Goal: Task Accomplishment & Management: Manage account settings

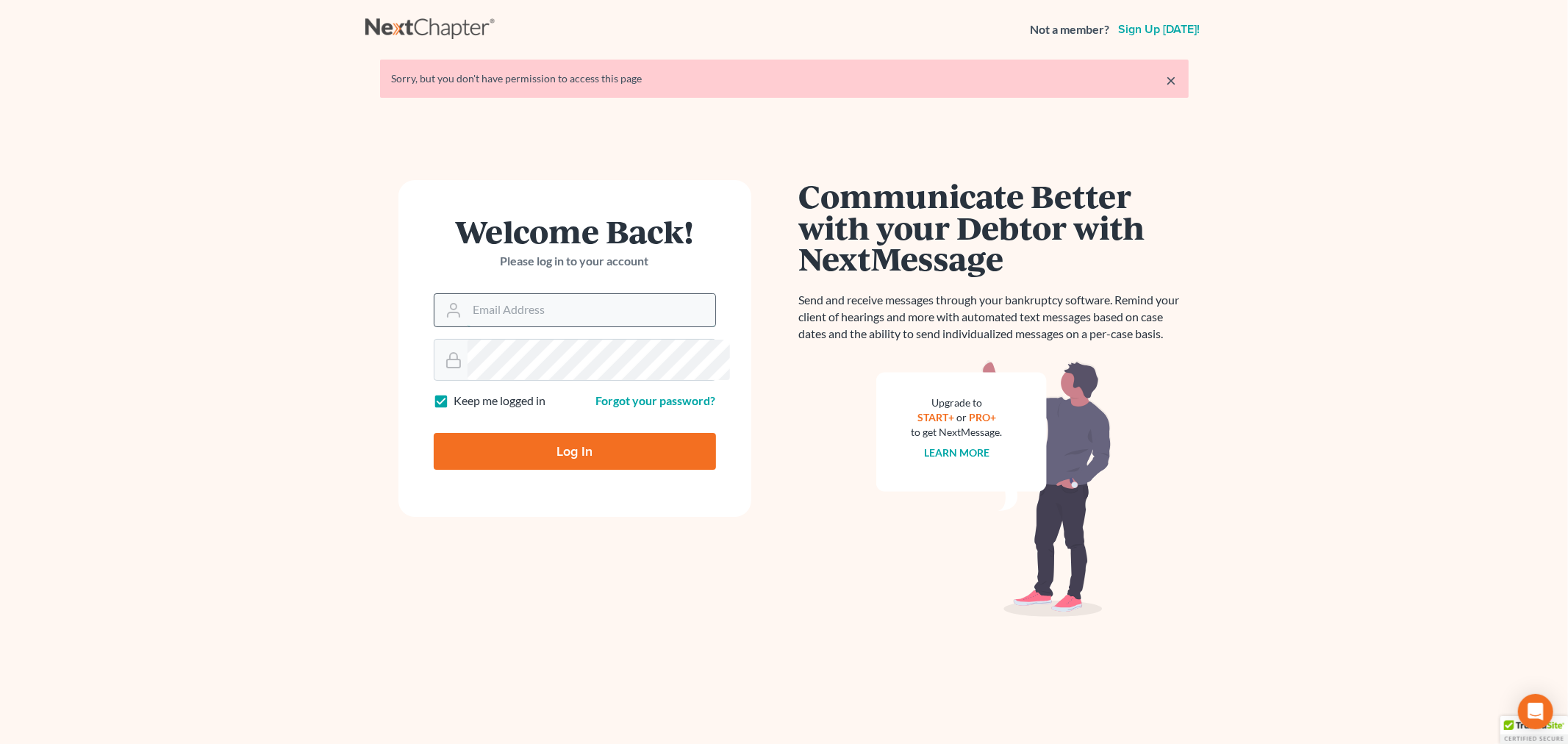
click at [563, 326] on input "Email Address" at bounding box center [592, 310] width 248 height 33
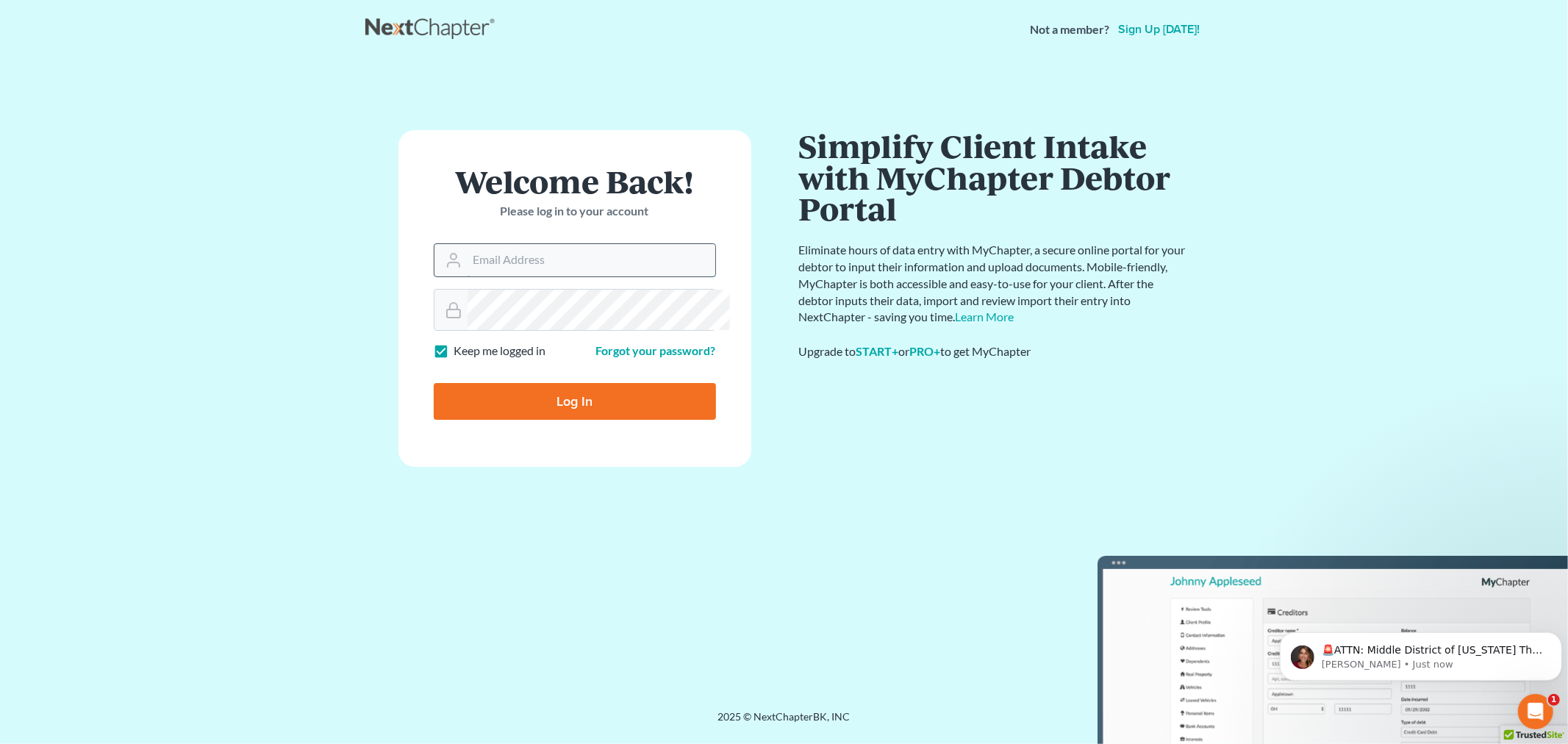
type input "[PERSON_NAME][EMAIL_ADDRESS][DOMAIN_NAME]"
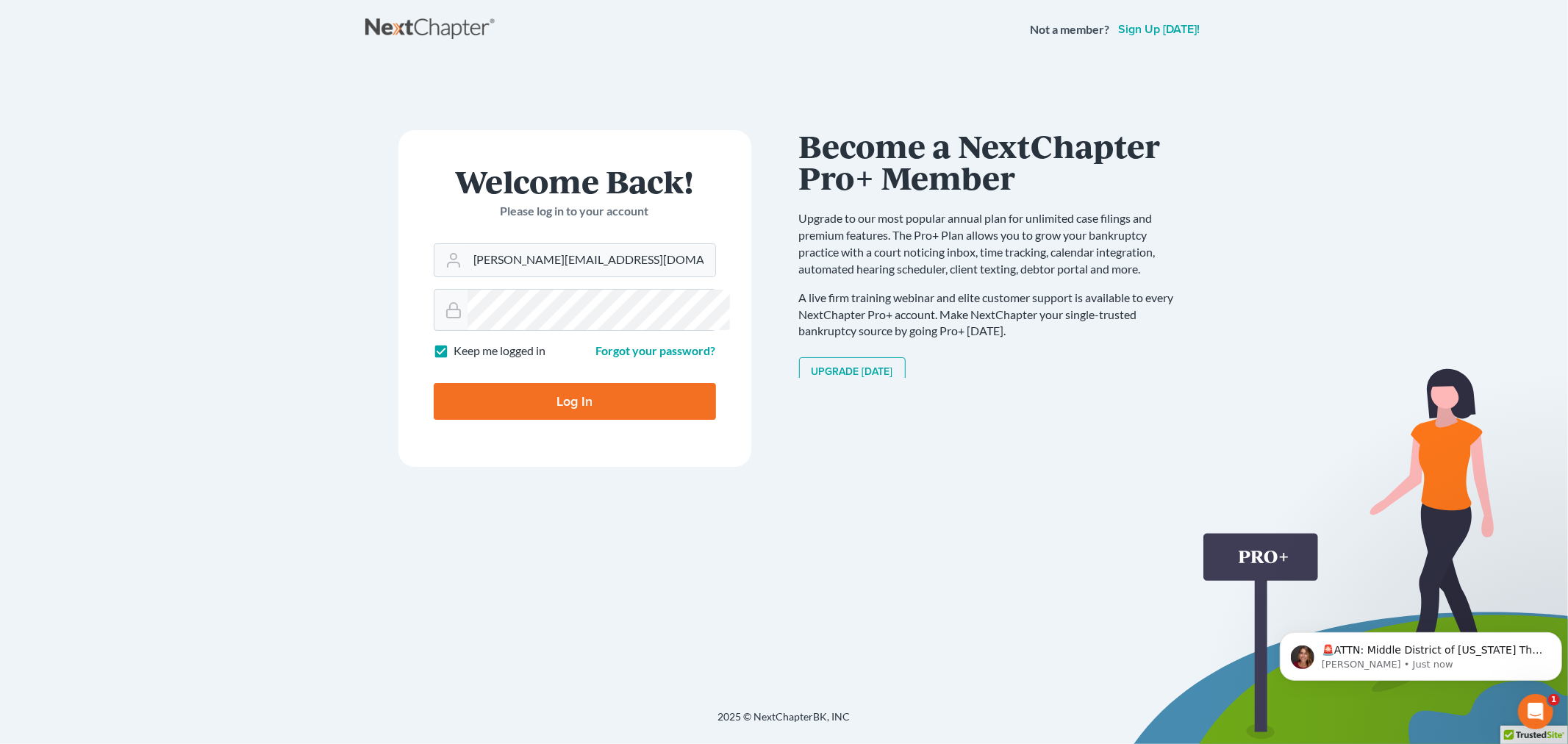
click at [640, 420] on input "Log In" at bounding box center [575, 401] width 282 height 37
type input "Thinking..."
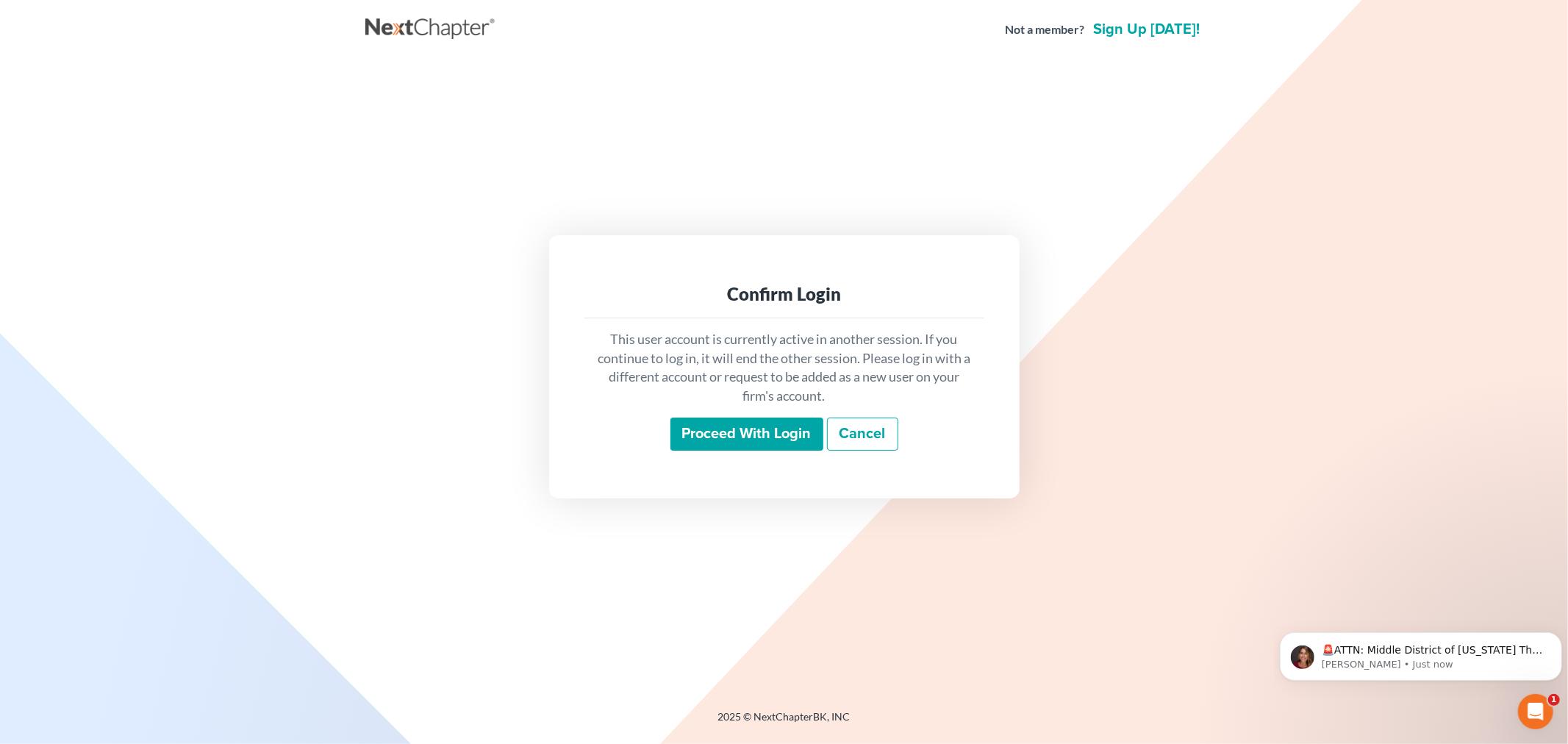
click at [732, 445] on input "Proceed with login" at bounding box center [747, 434] width 153 height 34
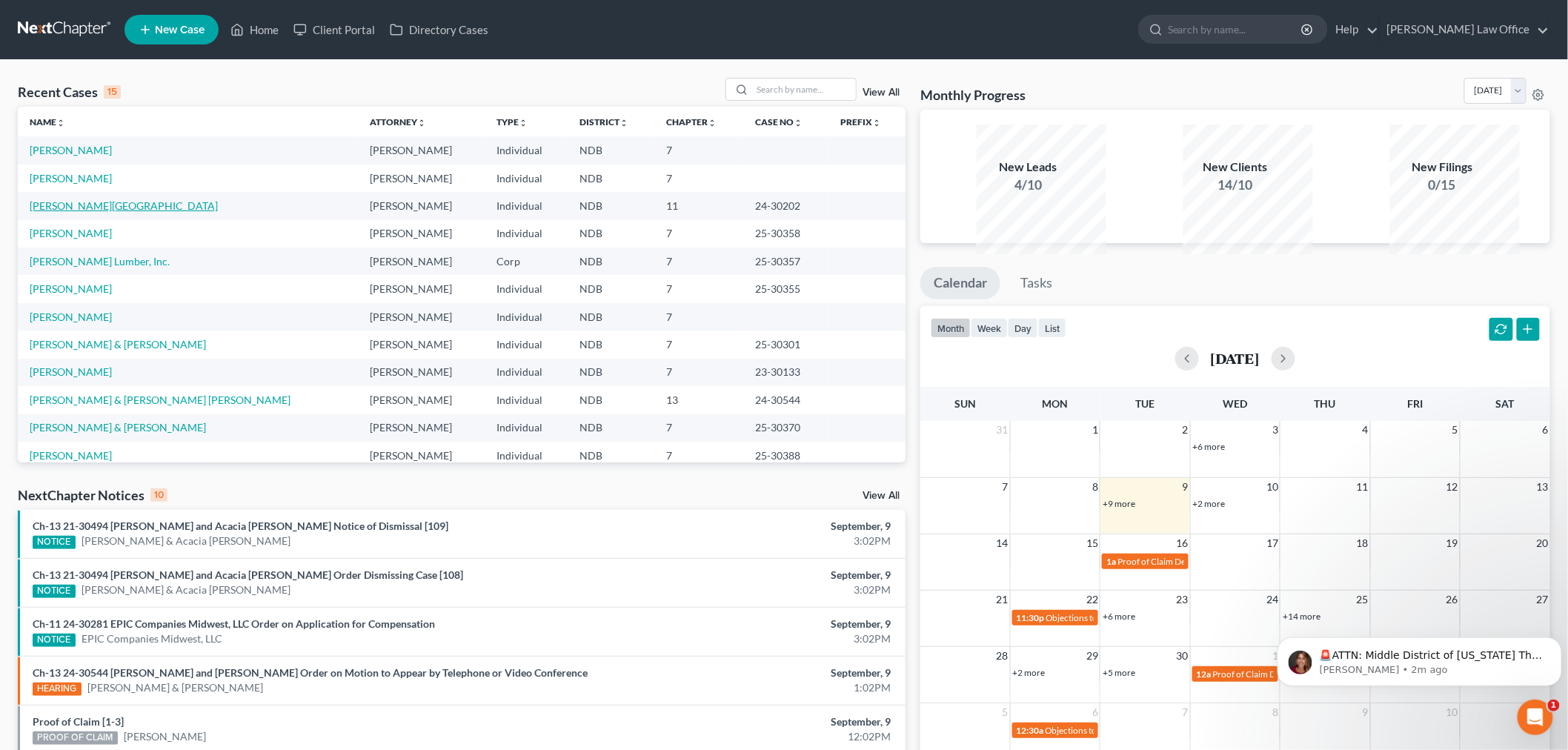
click at [85, 212] on link "[PERSON_NAME][GEOGRAPHIC_DATA]" at bounding box center [124, 206] width 188 height 13
select select "12"
select select "6"
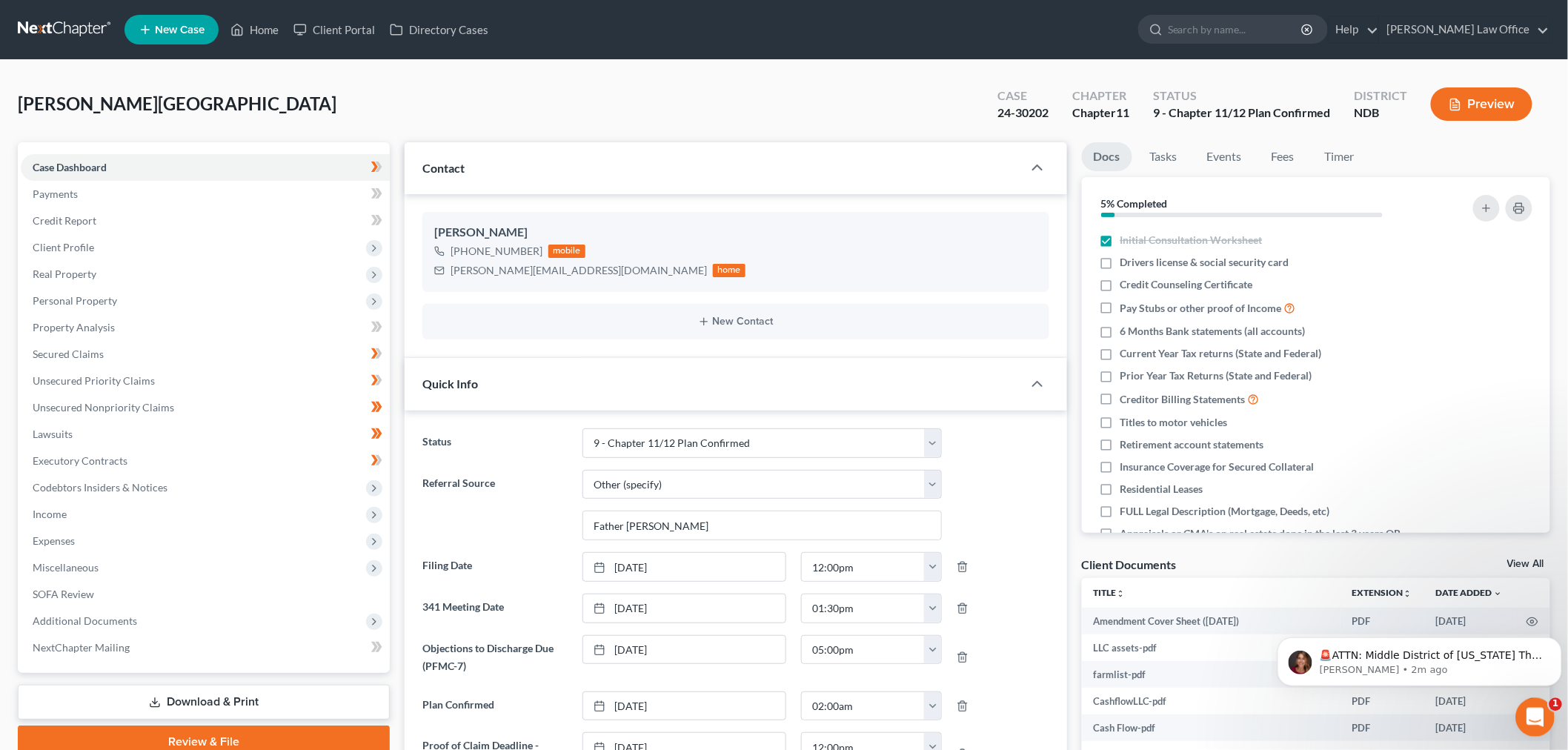
click at [1537, 711] on icon "Open Intercom Messenger" at bounding box center [1532, 715] width 24 height 24
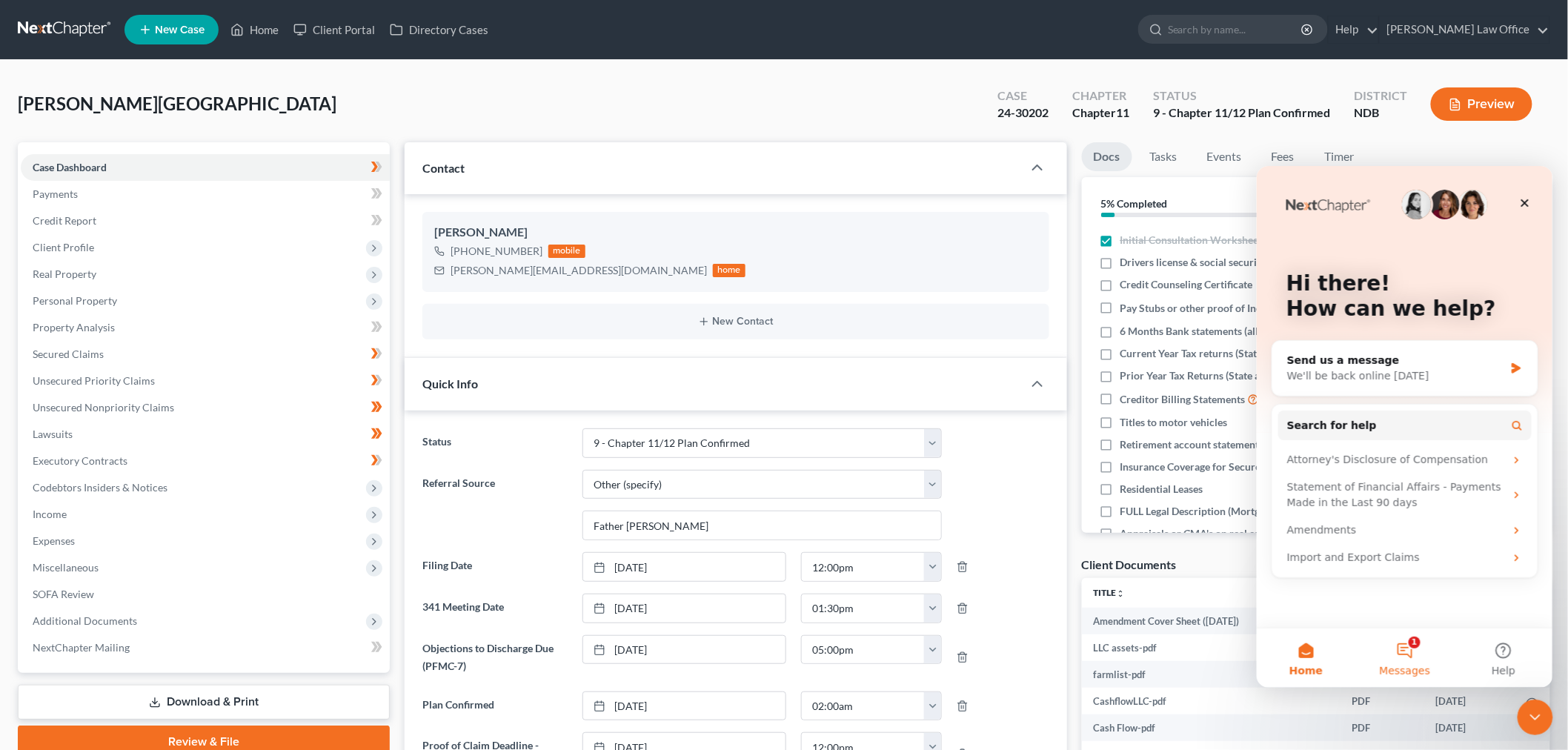
click at [1412, 657] on button "1 Messages" at bounding box center [1403, 656] width 99 height 59
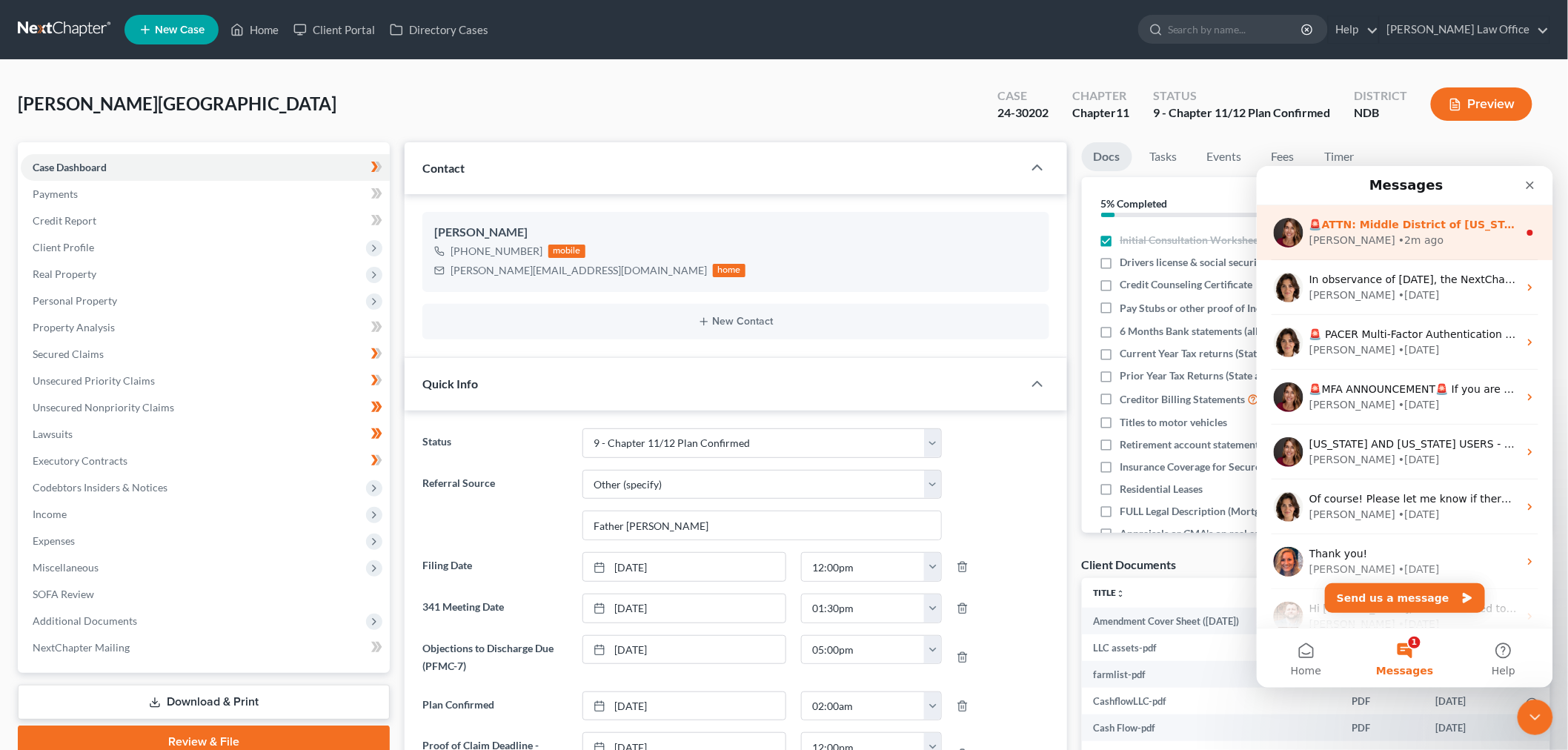
click at [1384, 248] on div "🚨ATTN: Middle District of [US_STATE] The court has added a new Credit Counselin…" at bounding box center [1403, 232] width 297 height 55
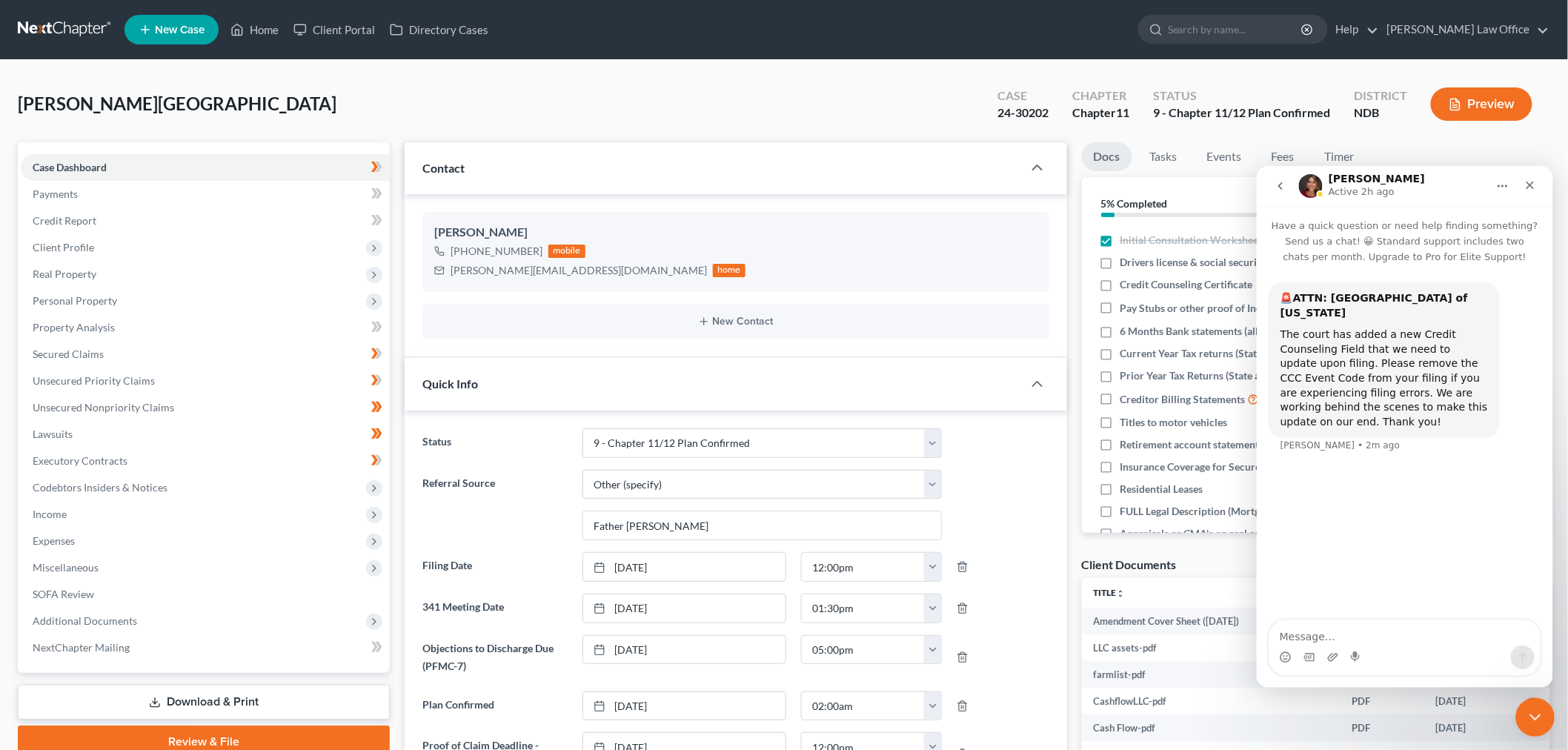
click at [1532, 707] on icon "Close Intercom Messenger" at bounding box center [1532, 715] width 18 height 18
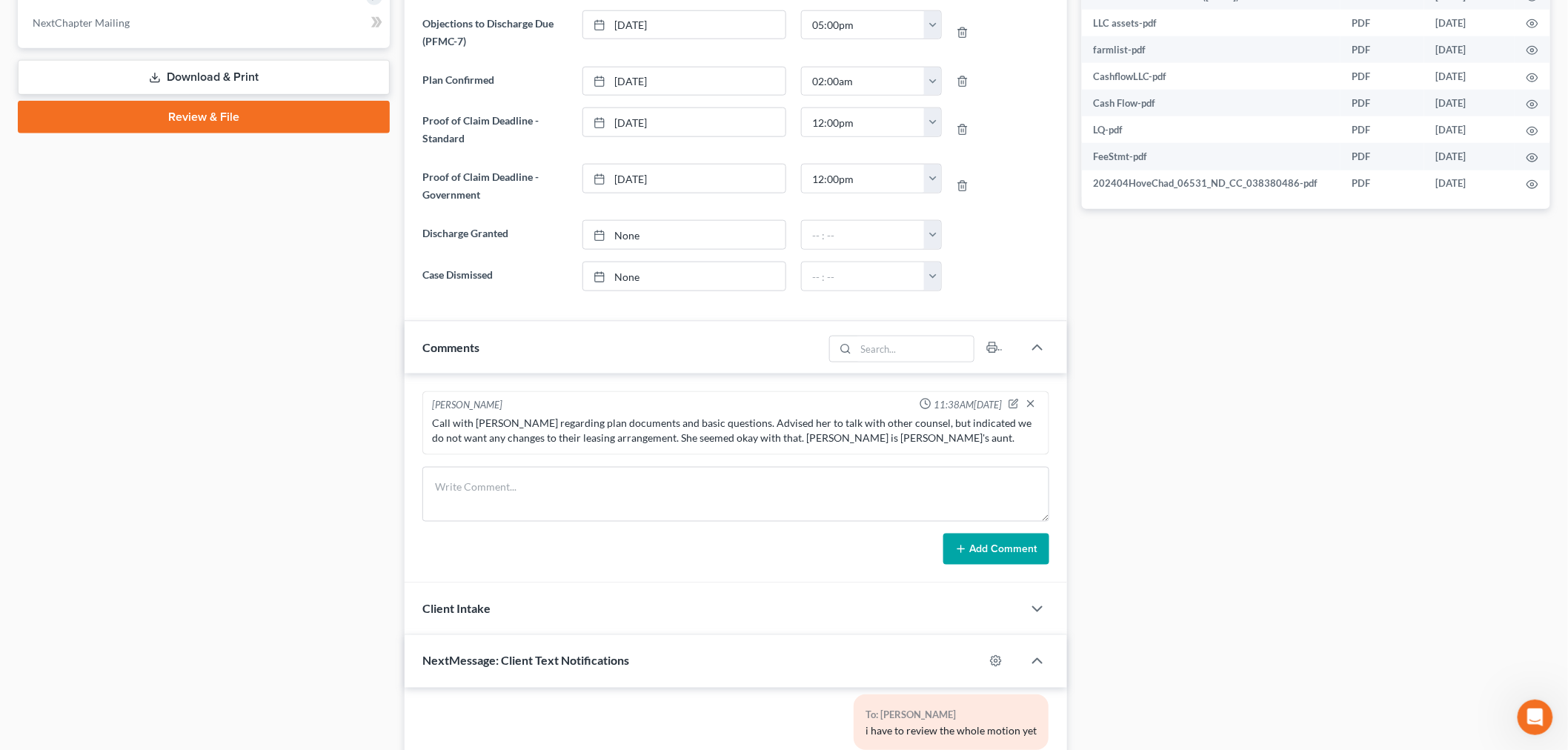
scroll to position [656, 0]
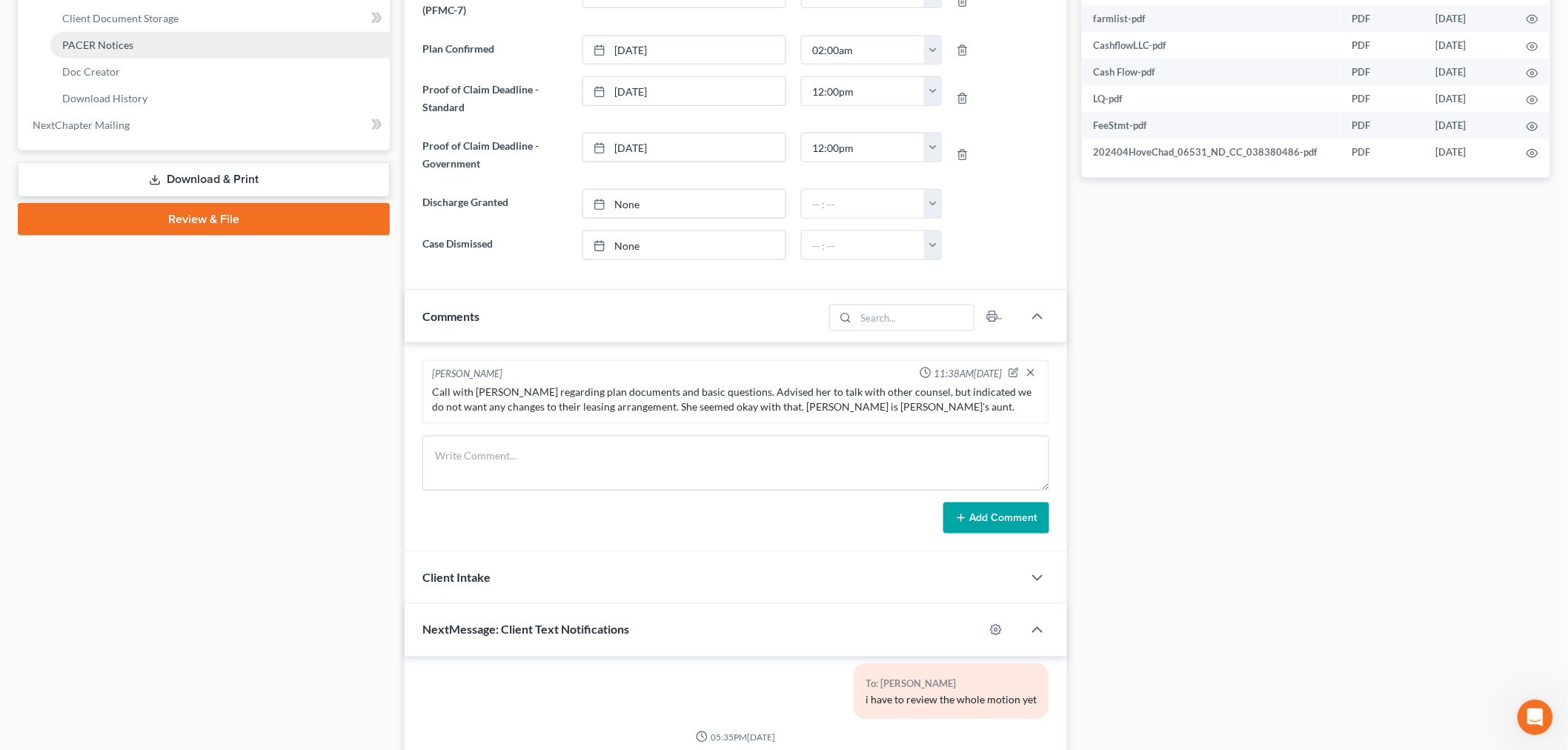
click at [134, 51] on span "PACER Notices" at bounding box center [97, 45] width 71 height 13
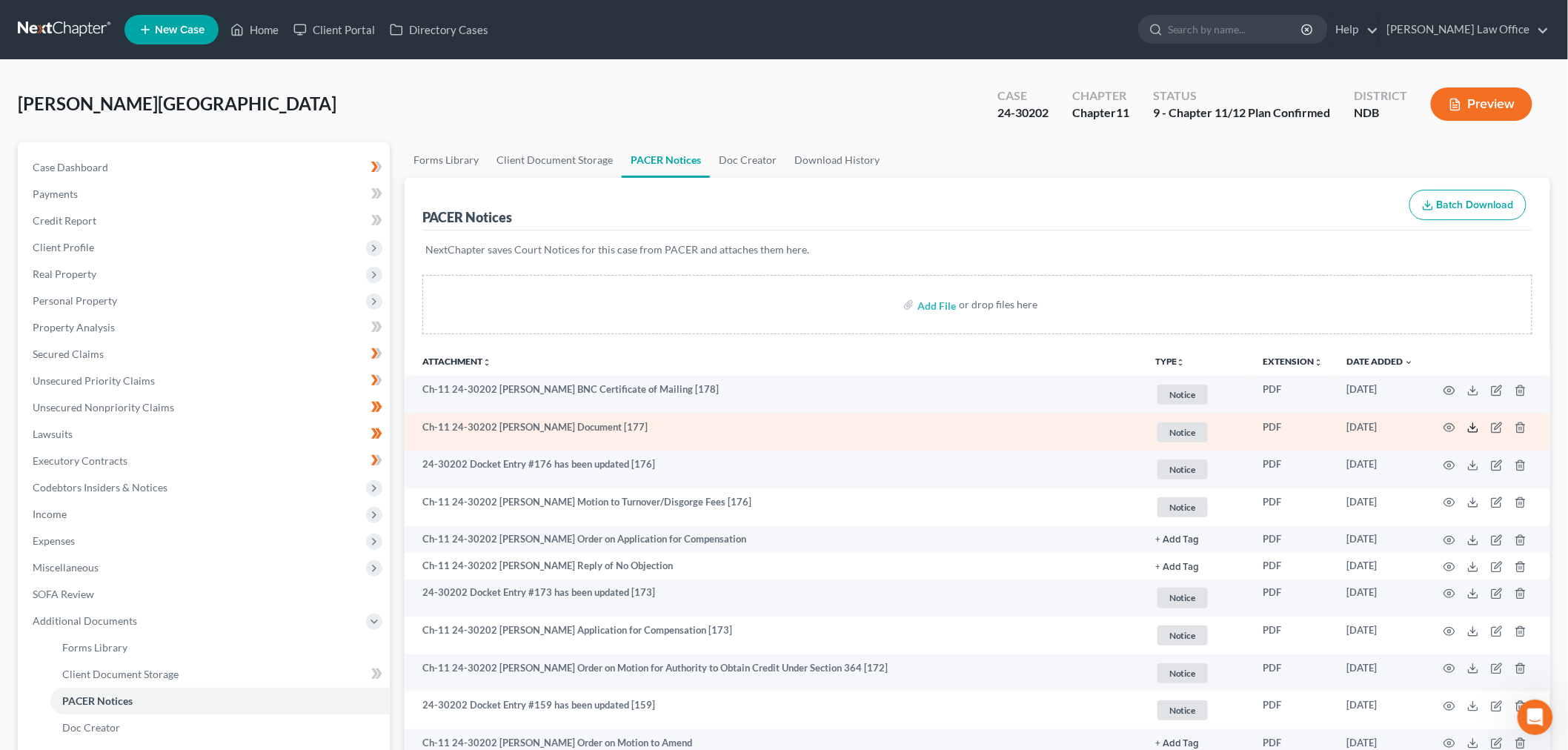
click at [1467, 433] on icon at bounding box center [1473, 427] width 12 height 12
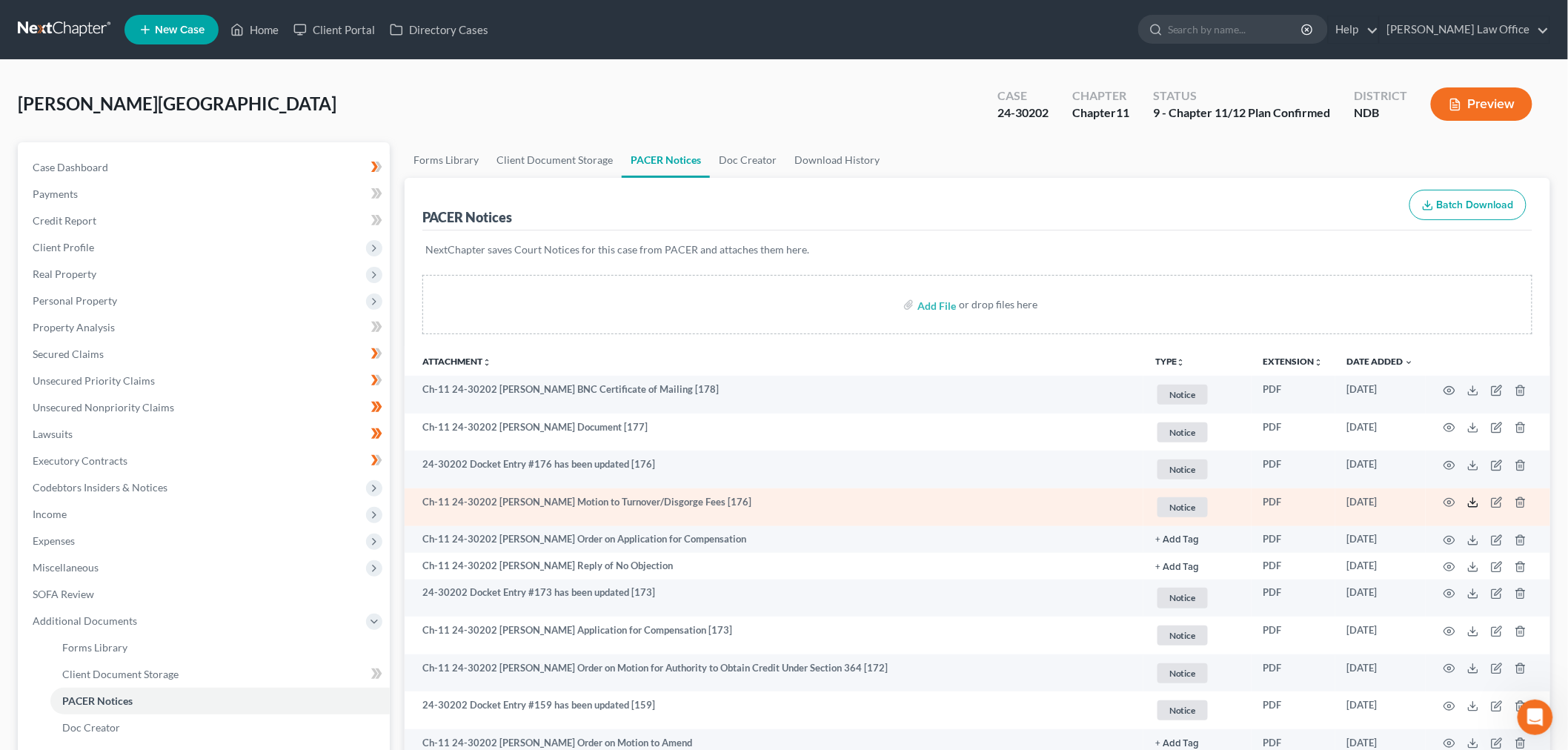
click at [1467, 508] on icon at bounding box center [1473, 502] width 12 height 12
